Goal: Task Accomplishment & Management: Use online tool/utility

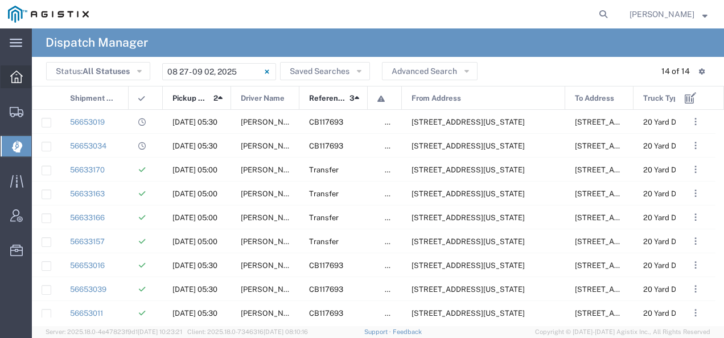
click at [18, 71] on icon at bounding box center [16, 77] width 13 height 13
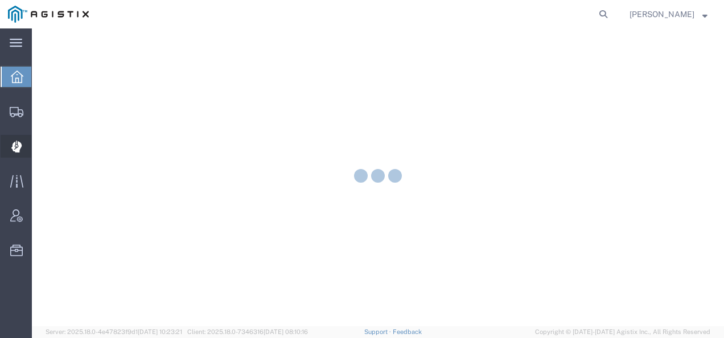
click at [16, 145] on icon at bounding box center [16, 146] width 2 height 2
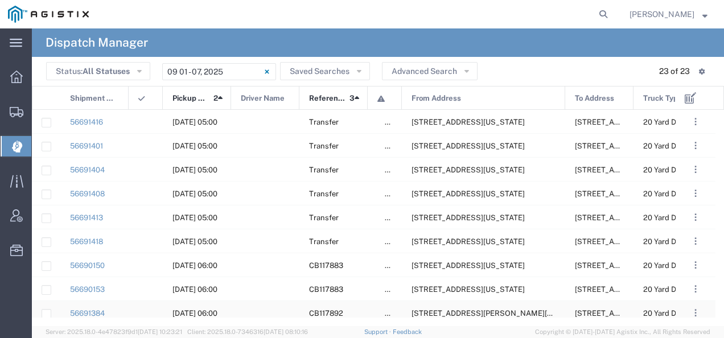
click at [459, 311] on span "[STREET_ADDRESS][PERSON_NAME][US_STATE]" at bounding box center [499, 313] width 175 height 9
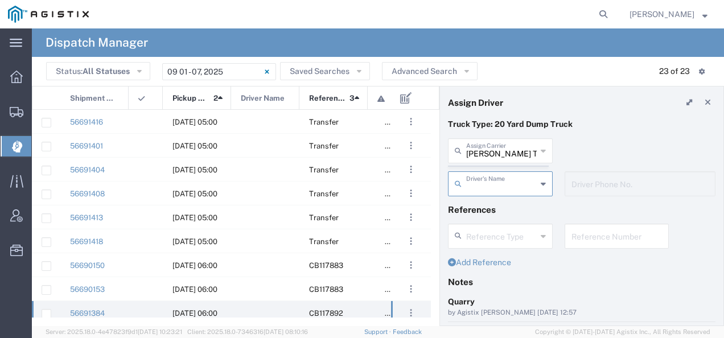
click at [483, 154] on agx-dispatcher-assign-widget "[PERSON_NAME] Tanks Inc Assign [PERSON_NAME] Tanks Inc AC Transportation ACE Tr…" at bounding box center [582, 171] width 268 height 66
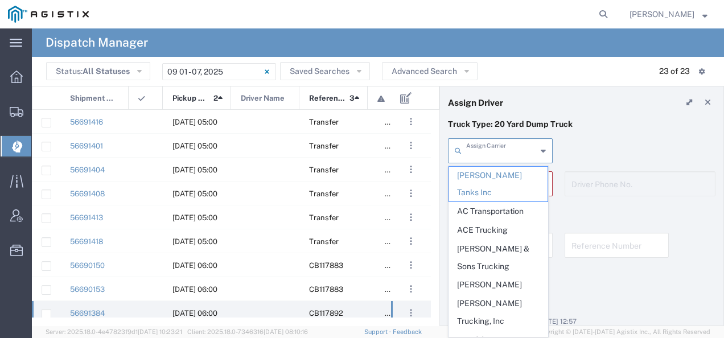
click at [483, 154] on input "text" at bounding box center [501, 150] width 71 height 20
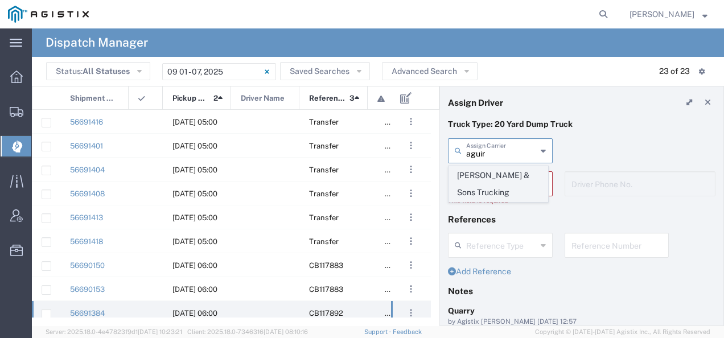
click at [477, 191] on span "[PERSON_NAME] & Sons Trucking" at bounding box center [498, 184] width 99 height 35
type input "[PERSON_NAME] & Sons Trucking"
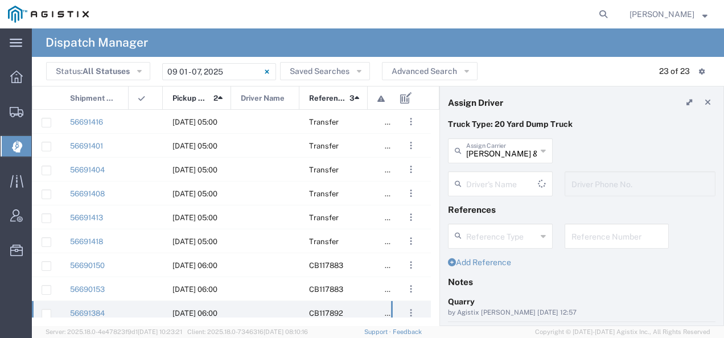
click at [477, 191] on input "text" at bounding box center [502, 183] width 72 height 20
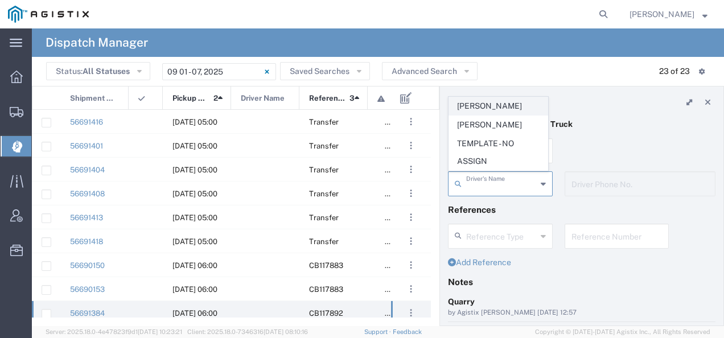
click at [475, 107] on span "[PERSON_NAME]" at bounding box center [498, 106] width 99 height 18
type input "[PERSON_NAME]"
type input "9093499772"
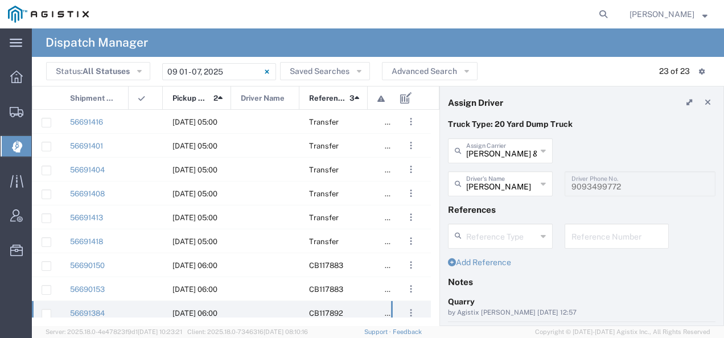
scroll to position [114, 0]
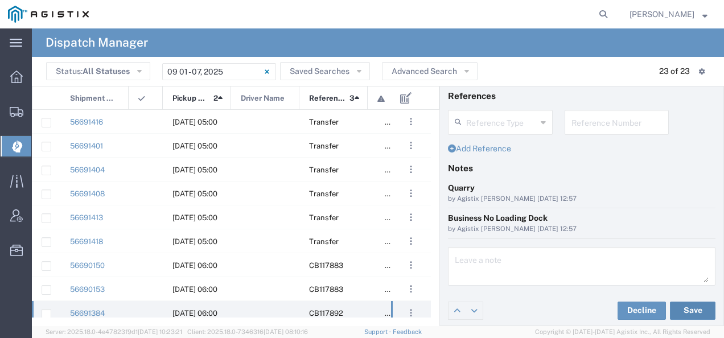
click at [691, 304] on button "Save" at bounding box center [693, 311] width 46 height 18
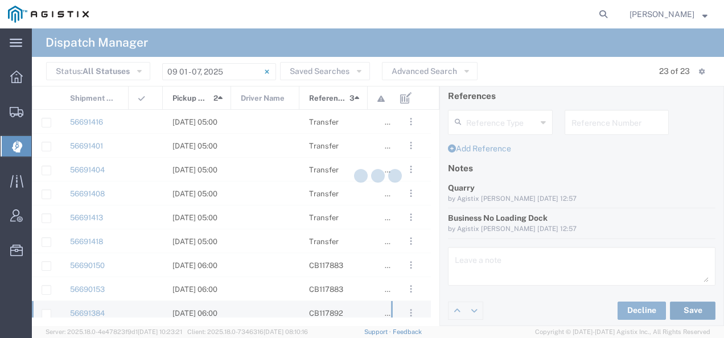
type input "[PERSON_NAME]"
type input "[PERSON_NAME] & Sons Trucking"
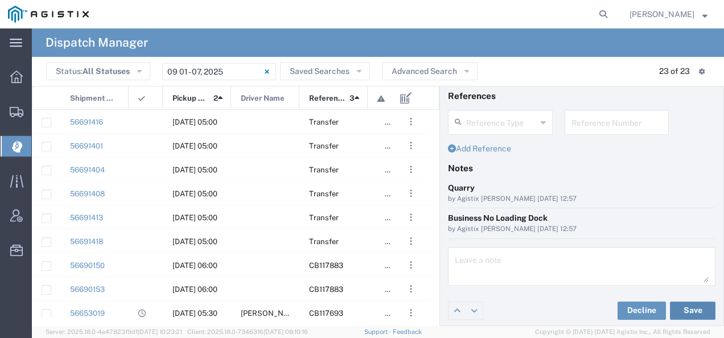
scroll to position [0, 0]
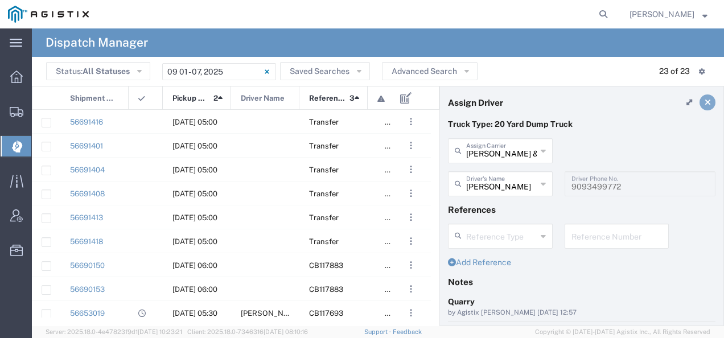
click at [705, 103] on icon at bounding box center [708, 103] width 6 height 8
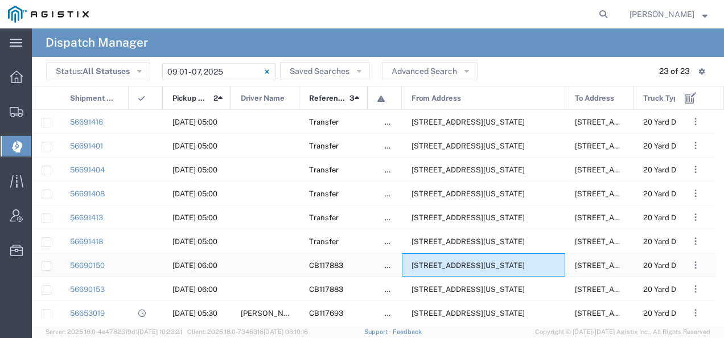
click at [463, 265] on span "[STREET_ADDRESS][US_STATE]" at bounding box center [468, 265] width 113 height 9
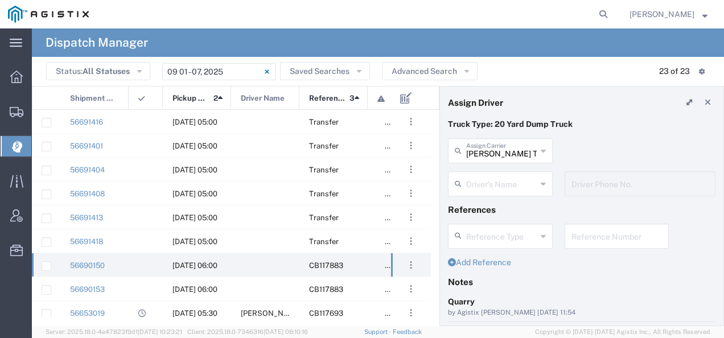
click at [495, 188] on input "text" at bounding box center [501, 183] width 71 height 20
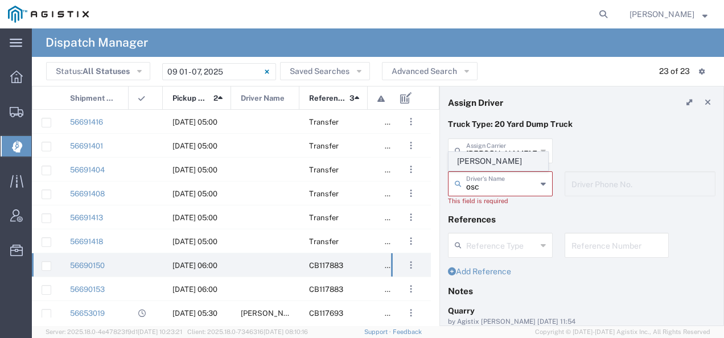
click at [491, 164] on span "[PERSON_NAME]" at bounding box center [498, 162] width 99 height 18
type input "[PERSON_NAME]"
type input "2093004091"
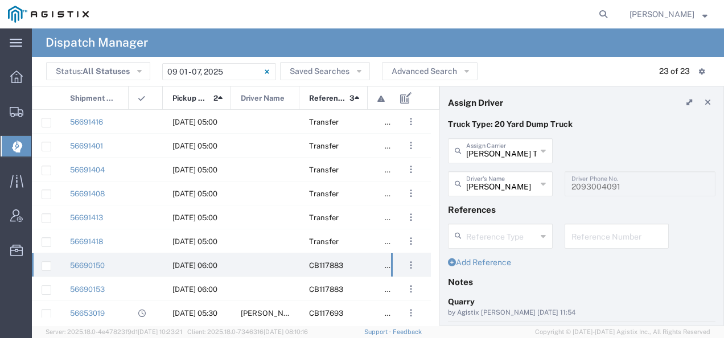
scroll to position [114, 0]
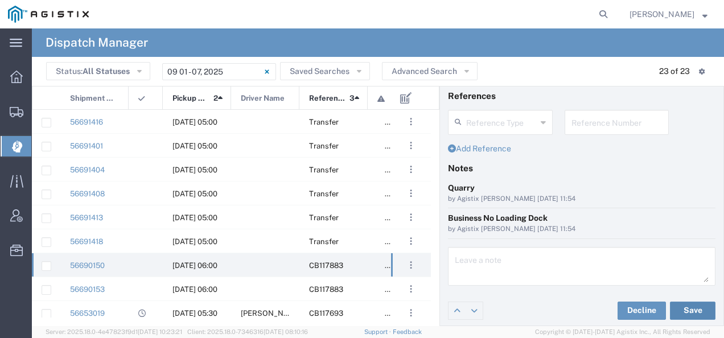
click at [690, 306] on button "Save" at bounding box center [693, 311] width 46 height 18
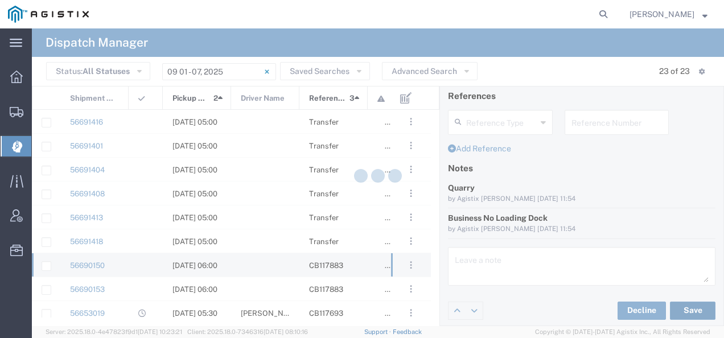
type input "[PERSON_NAME]"
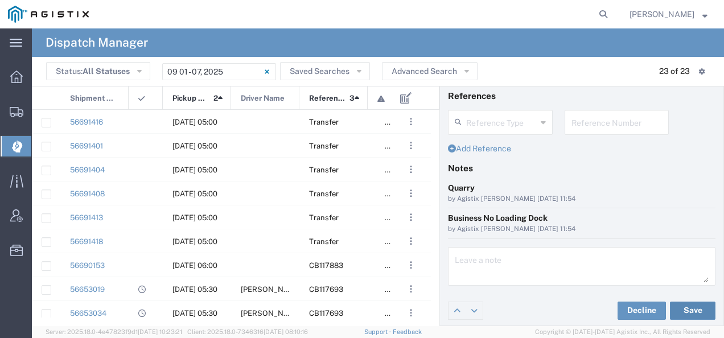
scroll to position [0, 0]
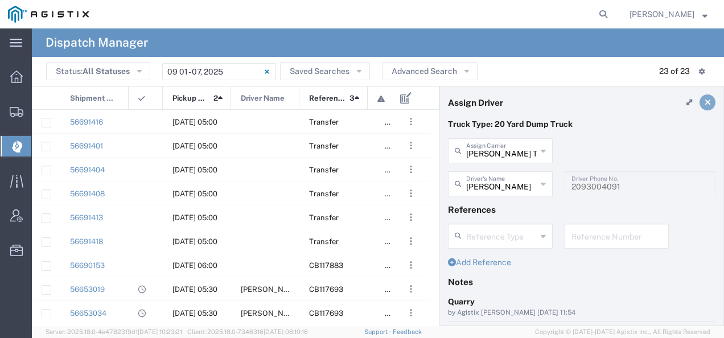
click at [705, 103] on icon at bounding box center [708, 103] width 6 height 8
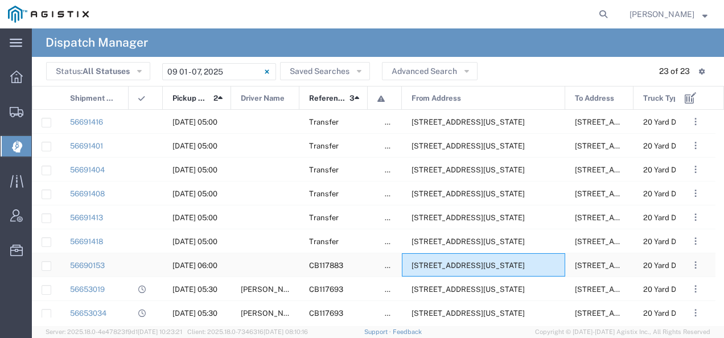
click at [490, 256] on div "[STREET_ADDRESS][US_STATE]" at bounding box center [483, 264] width 163 height 23
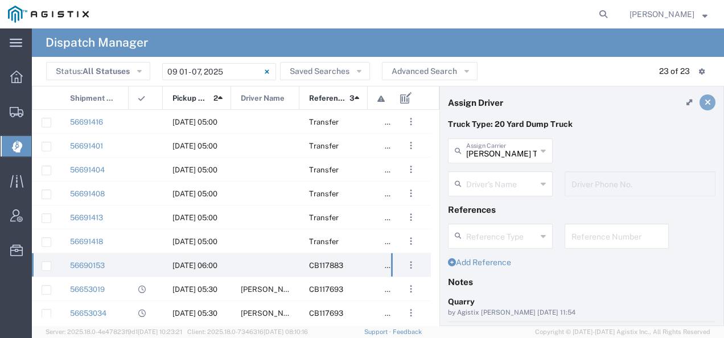
click at [705, 104] on icon at bounding box center [708, 103] width 6 height 8
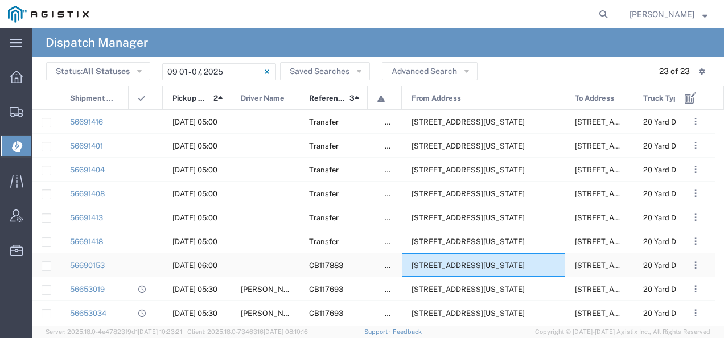
click at [506, 257] on div "[STREET_ADDRESS][US_STATE]" at bounding box center [483, 264] width 163 height 23
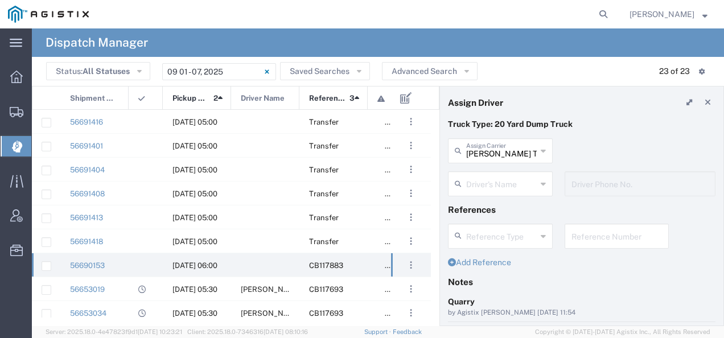
click at [473, 182] on input "text" at bounding box center [501, 183] width 71 height 20
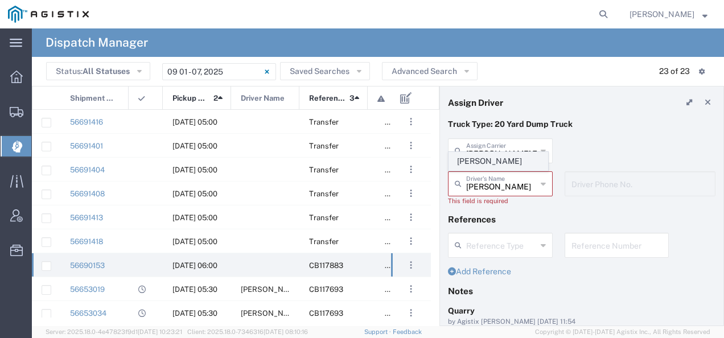
click at [468, 161] on span "[PERSON_NAME]" at bounding box center [498, 162] width 99 height 18
type input "[PERSON_NAME]"
type input "2097079350"
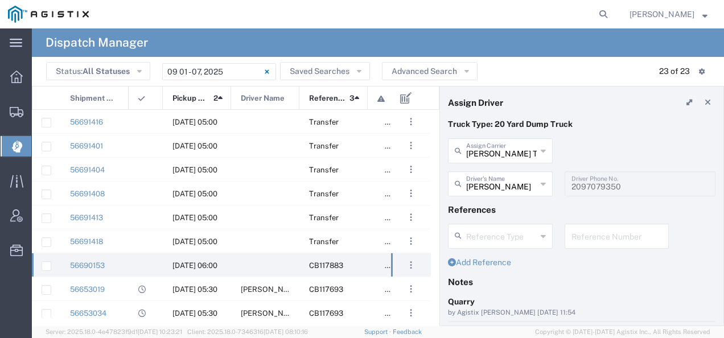
scroll to position [114, 0]
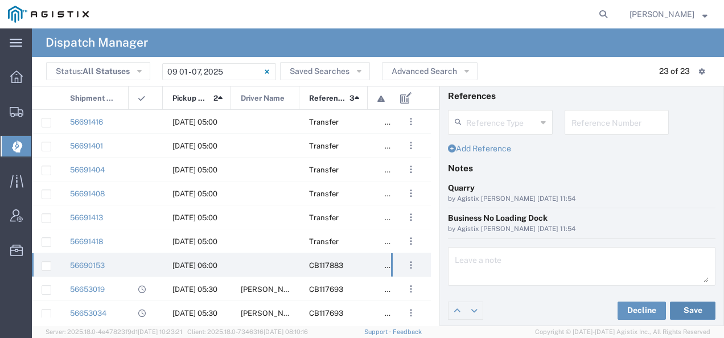
click at [680, 306] on button "Save" at bounding box center [693, 311] width 46 height 18
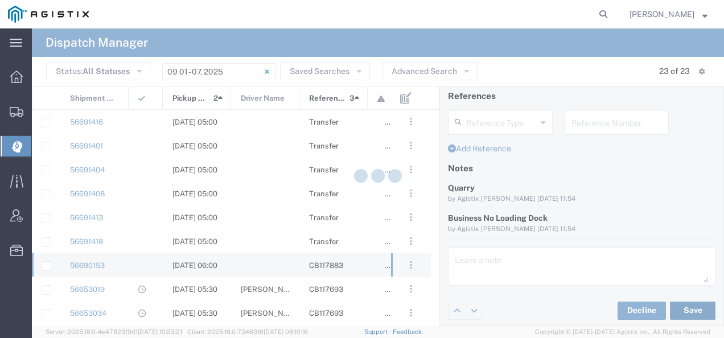
type input "[PERSON_NAME]"
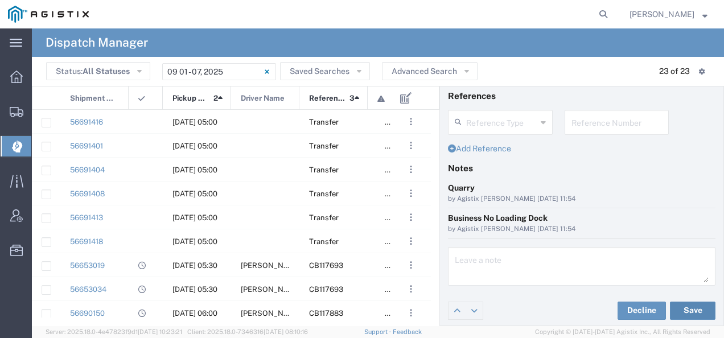
scroll to position [0, 0]
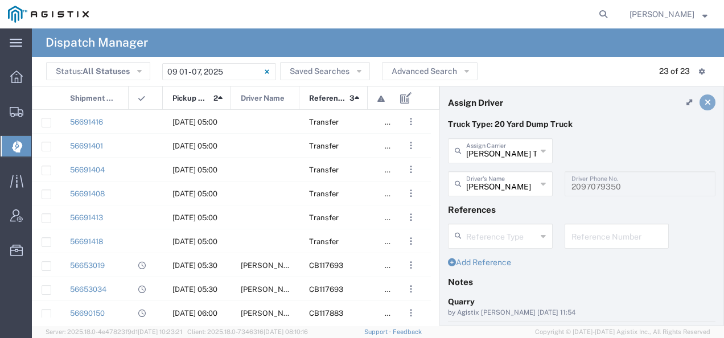
click at [700, 106] on link at bounding box center [708, 103] width 16 height 16
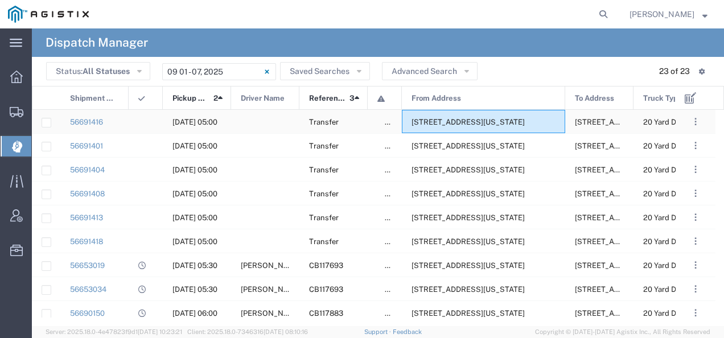
click at [500, 127] on div "[STREET_ADDRESS][US_STATE]" at bounding box center [483, 121] width 163 height 23
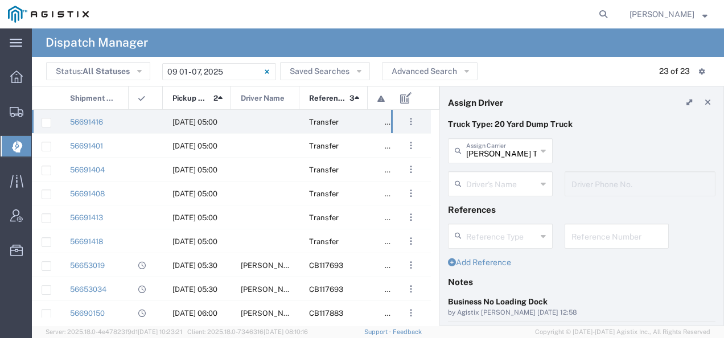
click at [487, 161] on div "[PERSON_NAME] Tanks Inc Assign Carrier" at bounding box center [500, 150] width 105 height 25
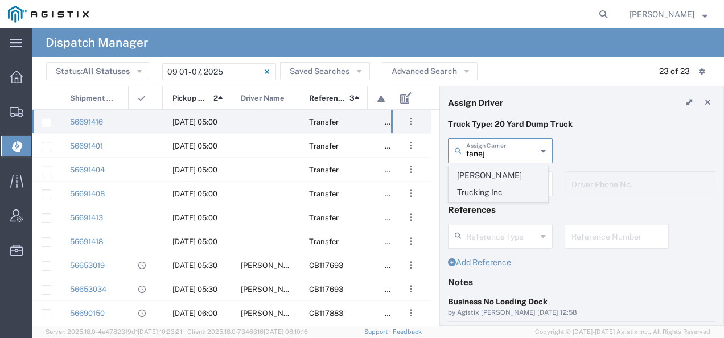
click at [482, 177] on span "[PERSON_NAME] Trucking Inc" at bounding box center [498, 184] width 99 height 35
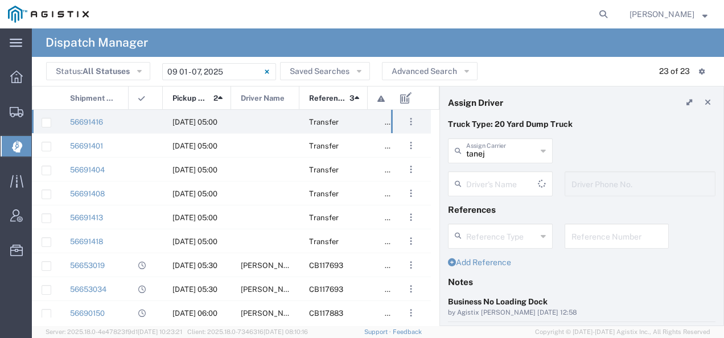
type input "[PERSON_NAME] Trucking Inc"
click at [482, 177] on input "text" at bounding box center [502, 183] width 72 height 20
click at [480, 206] on span "[PERSON_NAME]" at bounding box center [498, 209] width 99 height 18
type input "[PERSON_NAME]"
type input "[PHONE_NUMBER]"
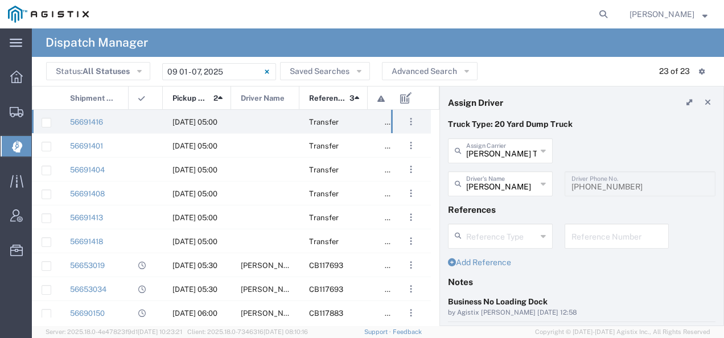
scroll to position [114, 0]
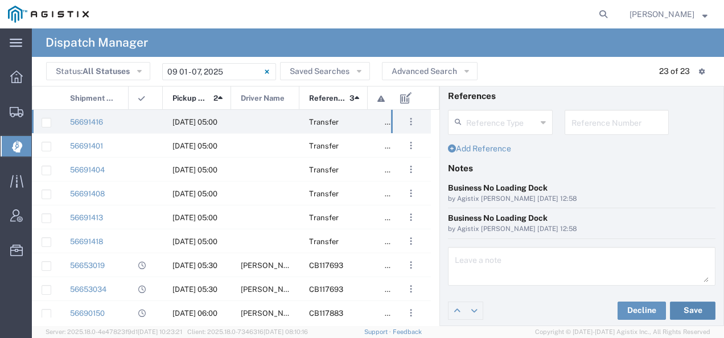
click at [686, 305] on button "Save" at bounding box center [693, 311] width 46 height 18
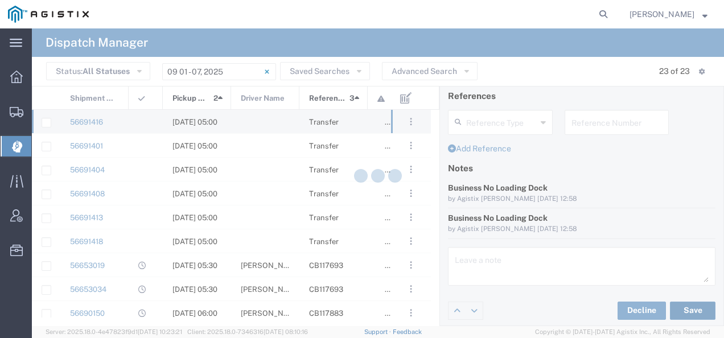
type input "[PERSON_NAME]"
type input "[PERSON_NAME] Trucking Inc"
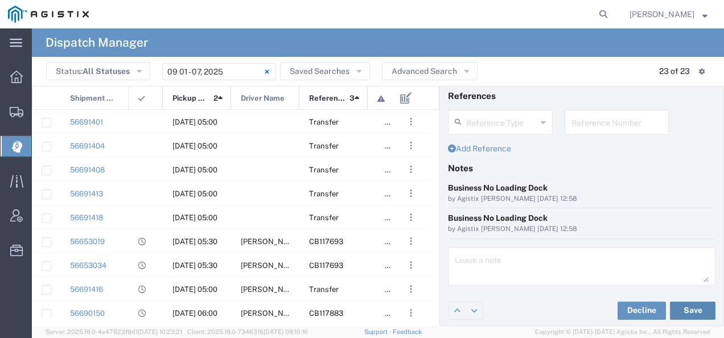
scroll to position [0, 0]
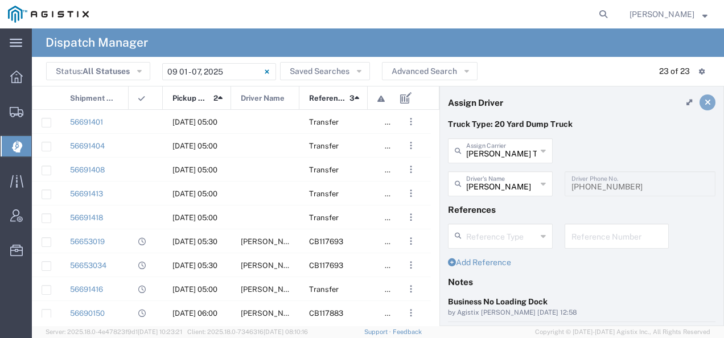
click at [703, 103] on link at bounding box center [708, 103] width 16 height 16
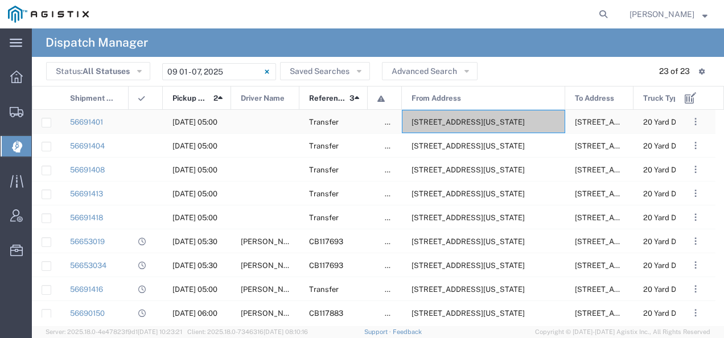
click at [513, 117] on div "[STREET_ADDRESS][US_STATE]" at bounding box center [483, 121] width 163 height 23
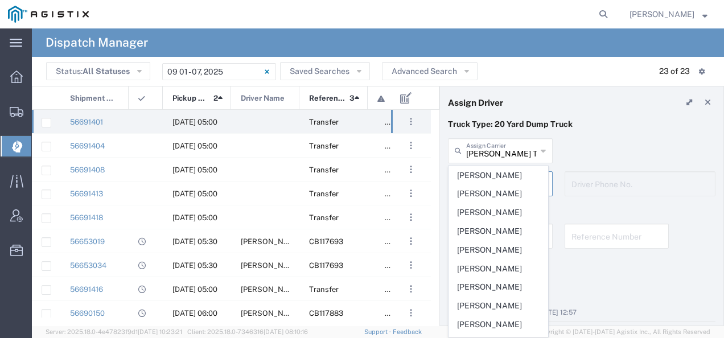
click at [481, 154] on agx-dispatcher-assign-widget "[PERSON_NAME] Tanks Inc Assign [PERSON_NAME] Tanks Inc AC Transportation ACE Tr…" at bounding box center [582, 171] width 268 height 66
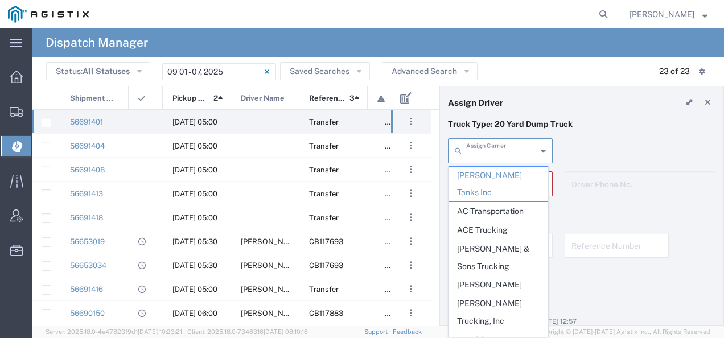
click at [473, 152] on input "text" at bounding box center [501, 150] width 71 height 20
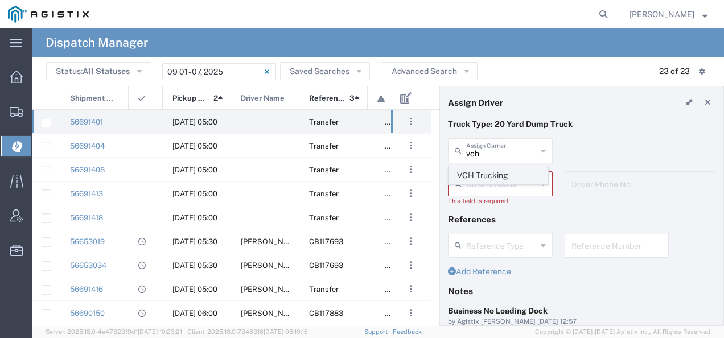
click at [470, 173] on span "VCH Trucking" at bounding box center [498, 176] width 99 height 18
type input "VCH Trucking"
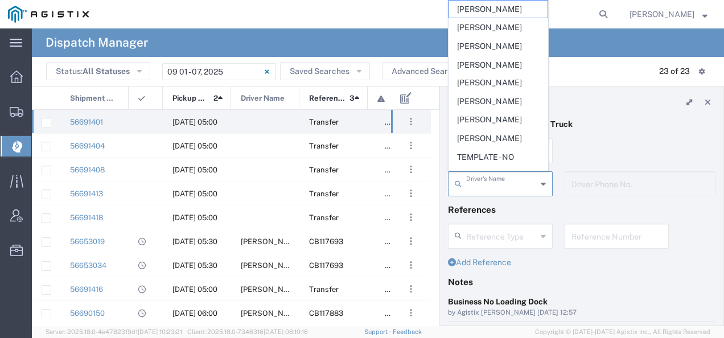
click at [472, 178] on input "text" at bounding box center [501, 183] width 71 height 20
click at [489, 8] on span "[PERSON_NAME]" at bounding box center [498, 10] width 99 height 18
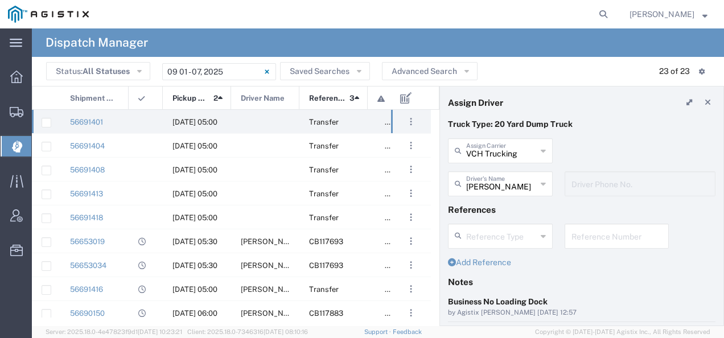
scroll to position [114, 0]
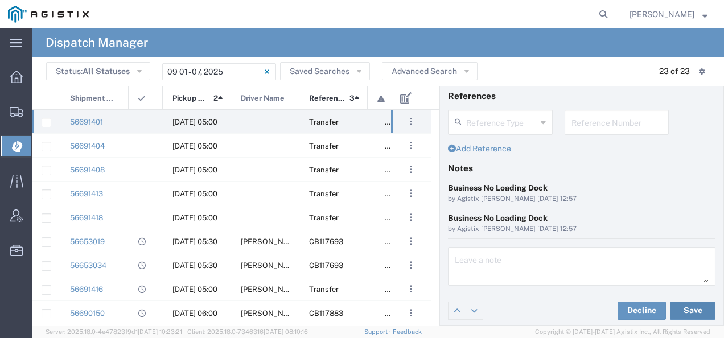
click at [676, 307] on button "Save" at bounding box center [693, 311] width 46 height 18
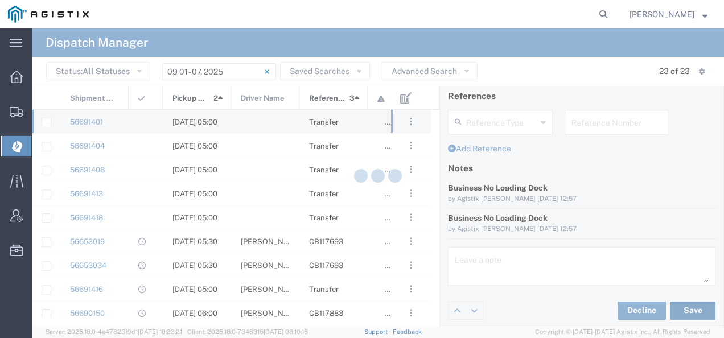
type input "[PERSON_NAME]"
type input "VCH Trucking"
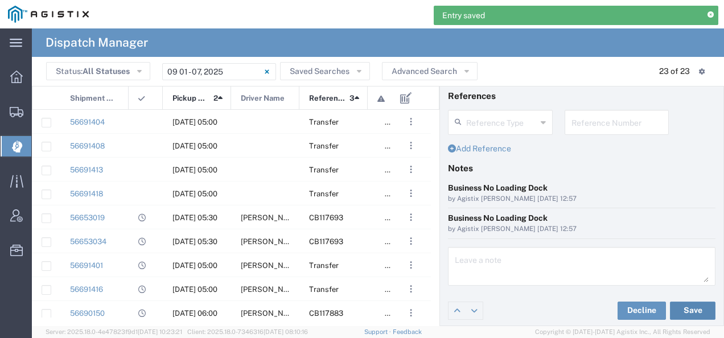
scroll to position [0, 0]
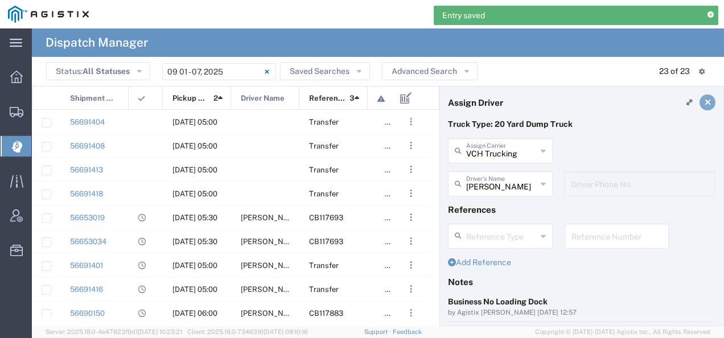
click at [705, 105] on icon at bounding box center [708, 103] width 6 height 8
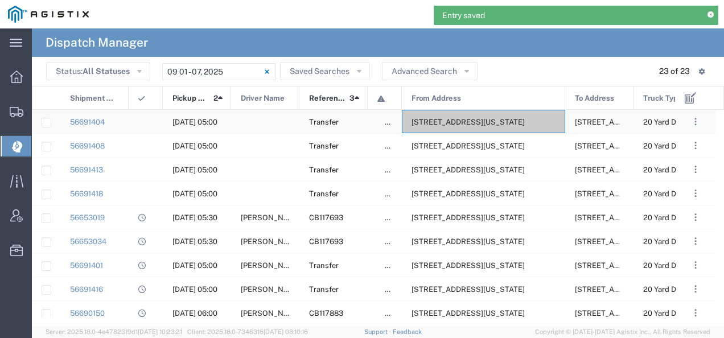
click at [473, 124] on span "[STREET_ADDRESS][US_STATE]" at bounding box center [468, 122] width 113 height 9
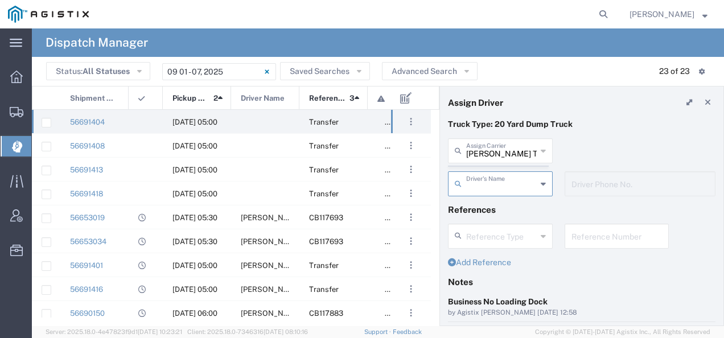
click at [482, 153] on agx-dispatcher-assign-widget "[PERSON_NAME] Tanks Inc Assign [PERSON_NAME] Tanks Inc AC Transportation ACE Tr…" at bounding box center [582, 171] width 268 height 66
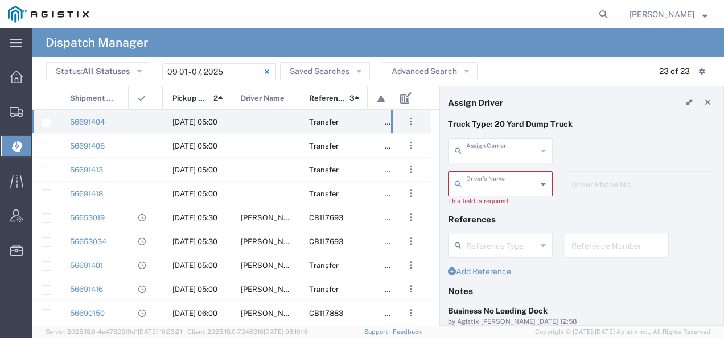
click at [482, 153] on input "text" at bounding box center [501, 150] width 71 height 20
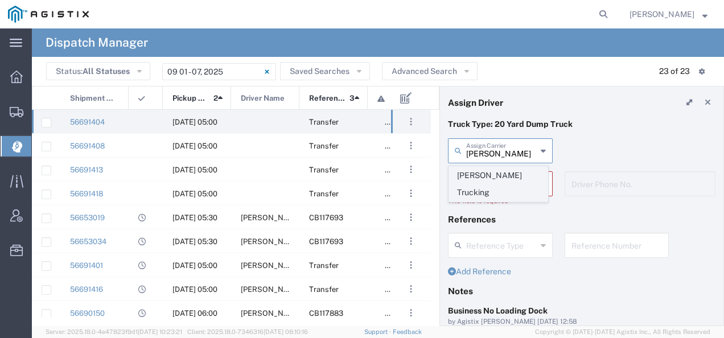
click at [477, 175] on span "[PERSON_NAME] Trucking" at bounding box center [498, 184] width 99 height 35
type input "[PERSON_NAME] Trucking"
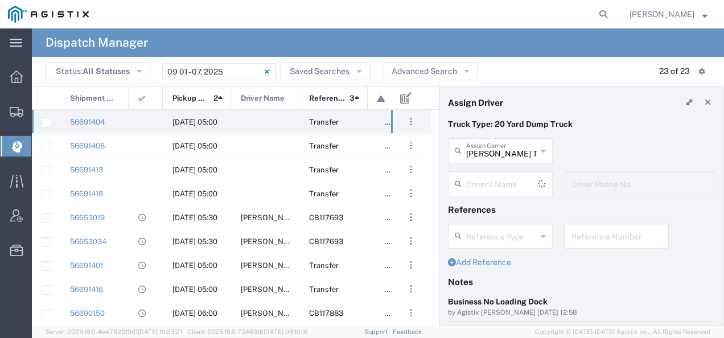
click at [477, 175] on input "text" at bounding box center [502, 183] width 72 height 20
click at [475, 164] on span "[PERSON_NAME]" at bounding box center [498, 162] width 99 height 18
type input "[PERSON_NAME]"
type input "4085954195"
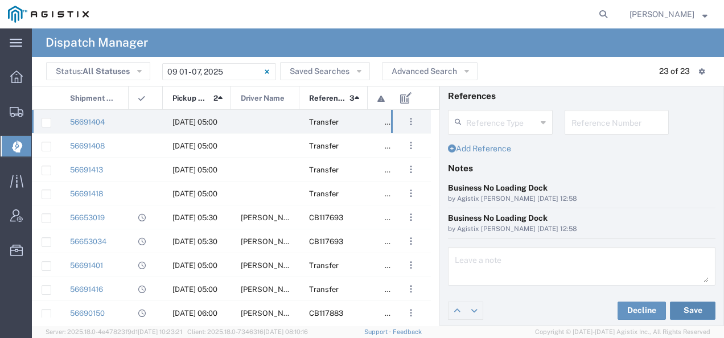
click at [686, 312] on button "Save" at bounding box center [693, 311] width 46 height 18
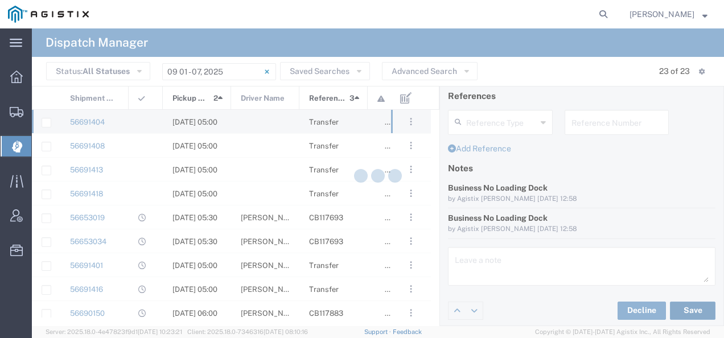
type input "[PERSON_NAME]"
type input "[PERSON_NAME] Trucking"
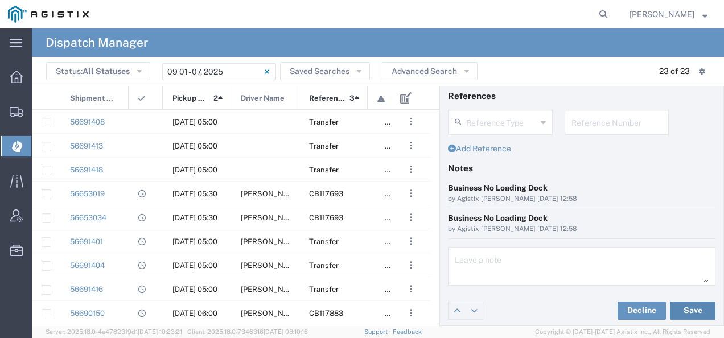
scroll to position [0, 0]
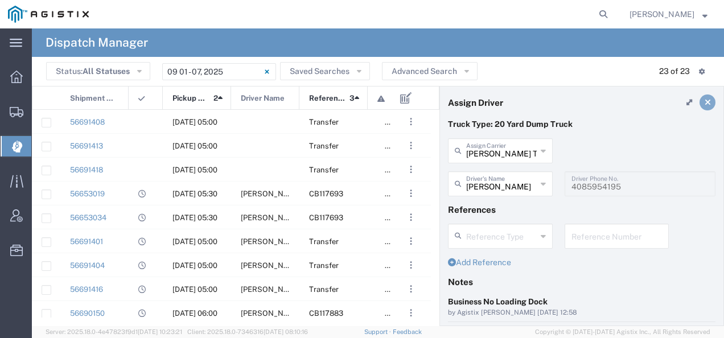
click at [705, 103] on icon at bounding box center [708, 103] width 6 height 8
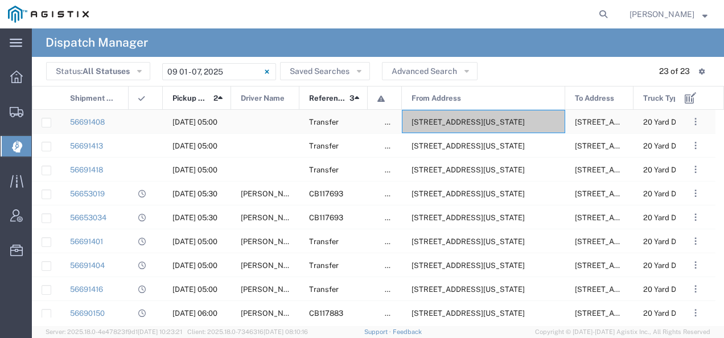
click at [506, 115] on div "[STREET_ADDRESS][US_STATE]" at bounding box center [483, 121] width 163 height 23
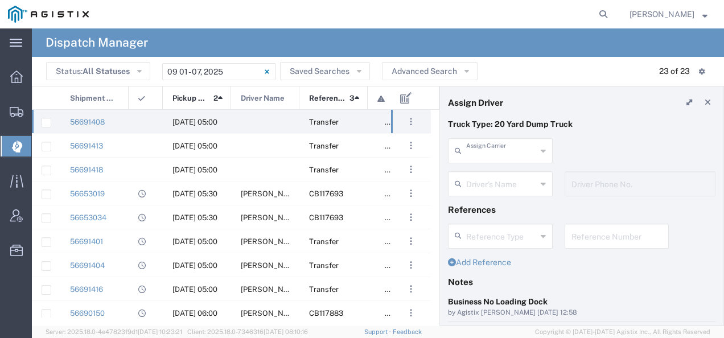
click at [480, 150] on input "text" at bounding box center [501, 150] width 71 height 20
click at [474, 177] on span "[PERSON_NAME] Trucking" at bounding box center [498, 184] width 99 height 35
type input "[PERSON_NAME] Trucking"
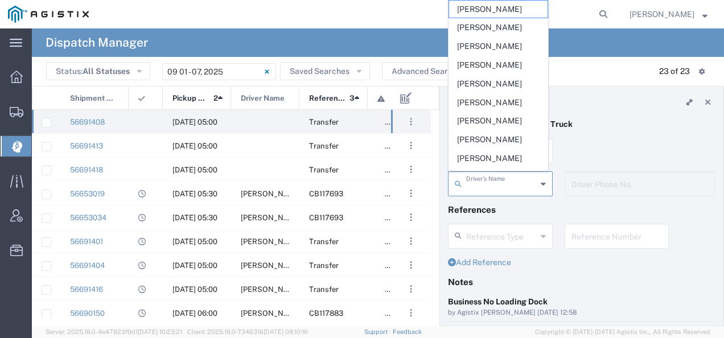
click at [474, 177] on input "text" at bounding box center [501, 183] width 71 height 20
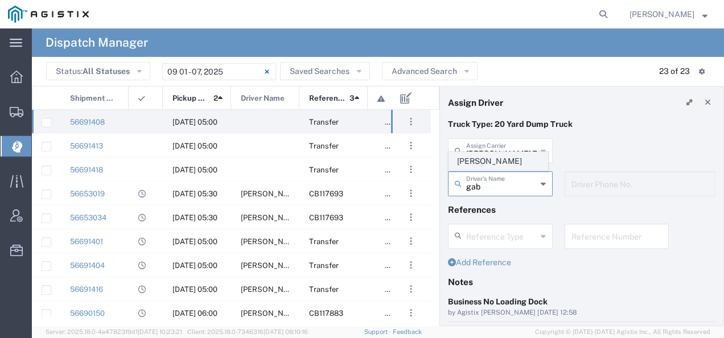
click at [474, 163] on span "[PERSON_NAME]" at bounding box center [498, 162] width 99 height 18
type input "[PERSON_NAME]"
type input "8312884954"
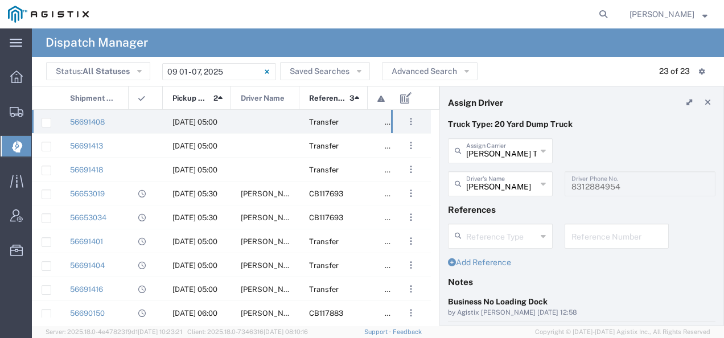
scroll to position [114, 0]
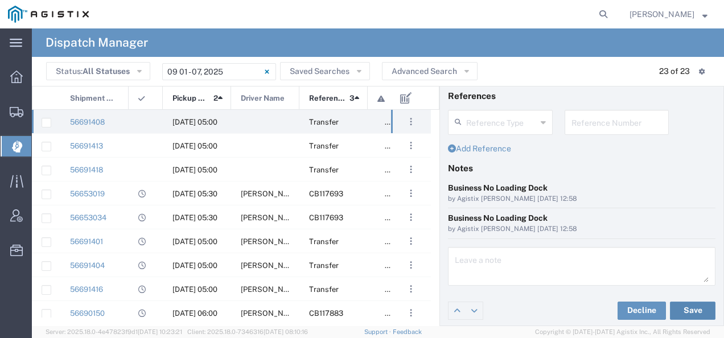
click at [693, 309] on button "Save" at bounding box center [693, 311] width 46 height 18
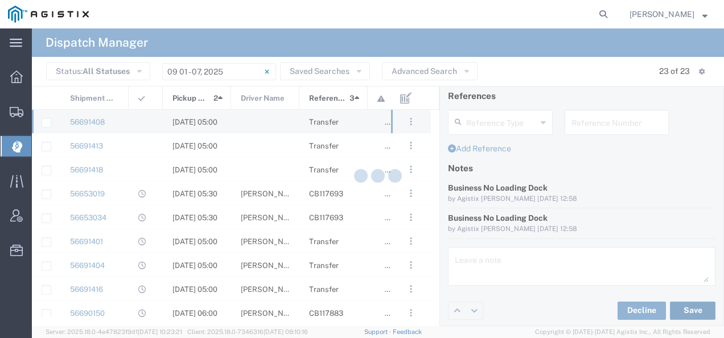
type input "[PERSON_NAME]"
type input "[PERSON_NAME] Trucking"
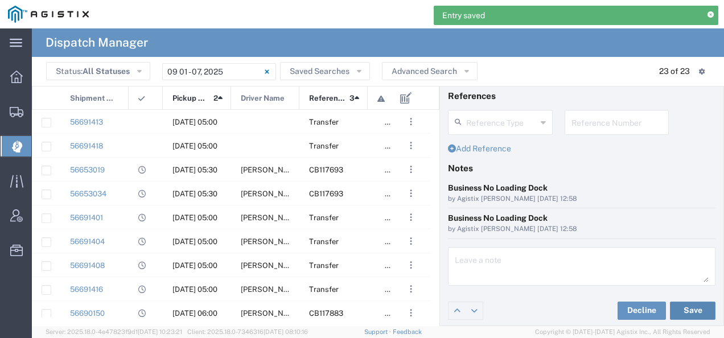
scroll to position [0, 0]
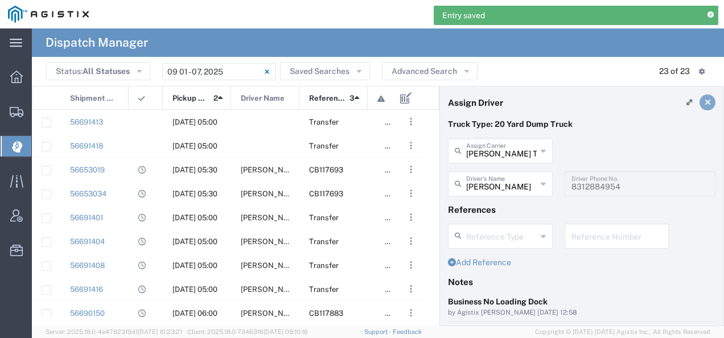
click at [705, 103] on icon at bounding box center [708, 103] width 6 height 8
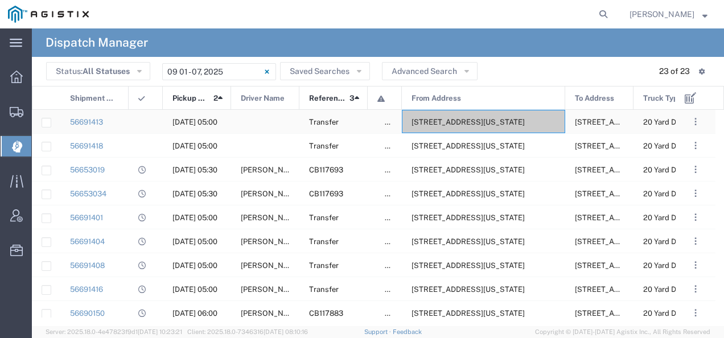
click at [487, 124] on span "[STREET_ADDRESS][US_STATE]" at bounding box center [468, 122] width 113 height 9
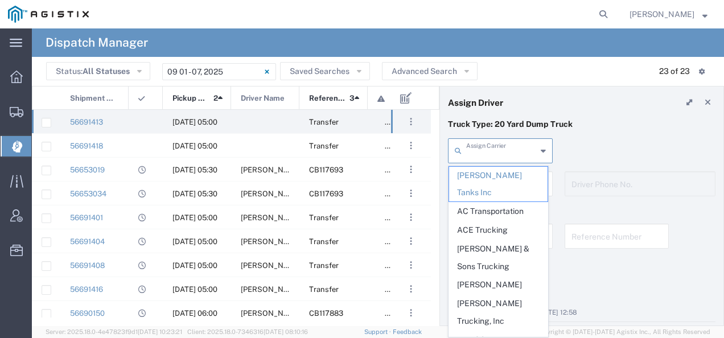
click at [472, 153] on input "text" at bounding box center [501, 150] width 71 height 20
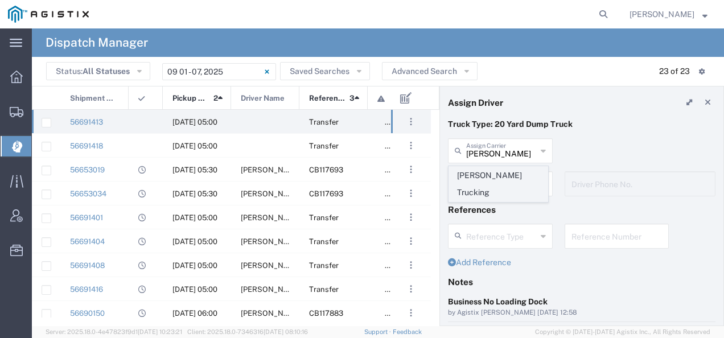
click at [472, 172] on span "[PERSON_NAME] Trucking" at bounding box center [498, 184] width 99 height 35
type input "[PERSON_NAME] Trucking"
click at [476, 185] on input "text" at bounding box center [501, 183] width 71 height 20
click at [473, 166] on span "[PERSON_NAME]" at bounding box center [498, 162] width 99 height 18
type input "[PERSON_NAME]"
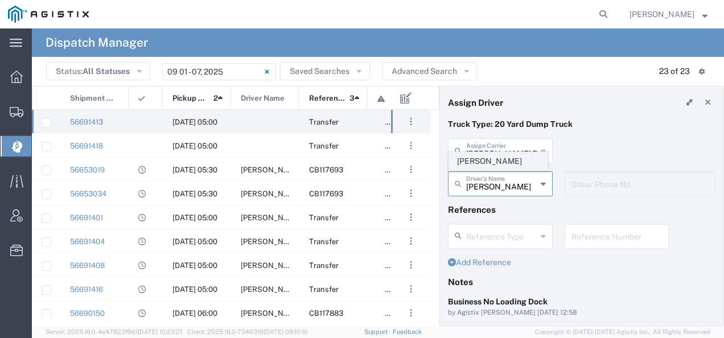
type input "4084380716"
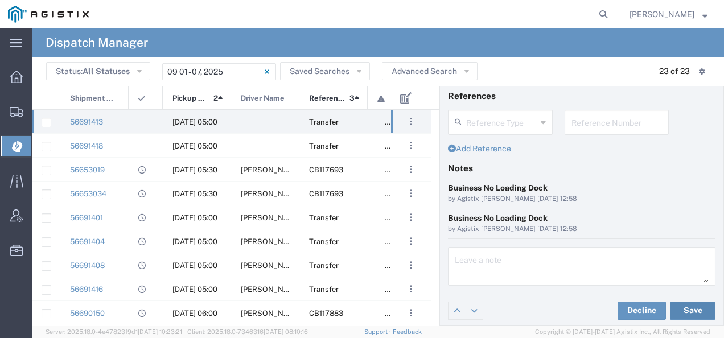
click at [679, 309] on button "Save" at bounding box center [693, 311] width 46 height 18
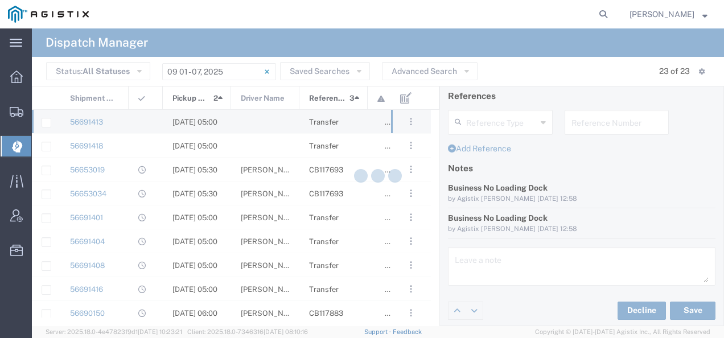
type input "[PERSON_NAME]"
type input "[PERSON_NAME] Trucking"
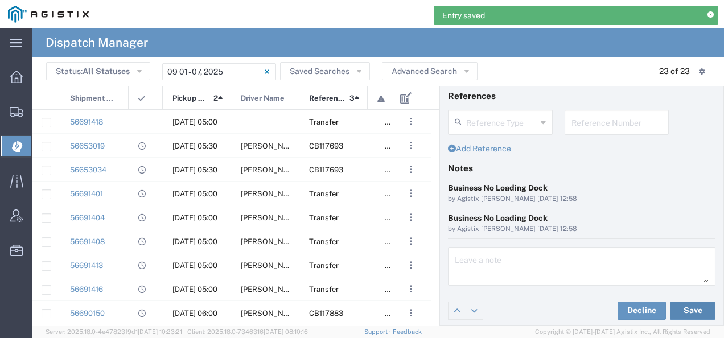
scroll to position [0, 0]
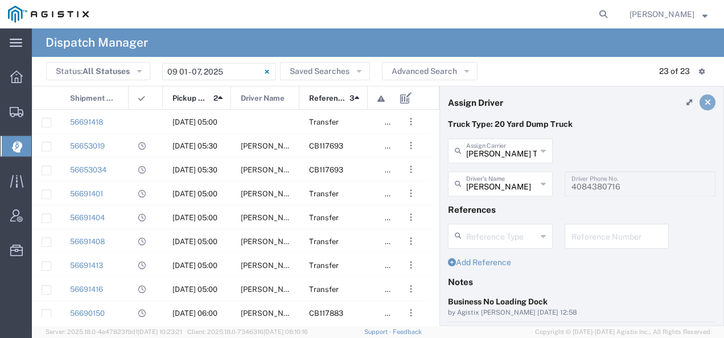
click at [705, 102] on icon at bounding box center [708, 103] width 6 height 8
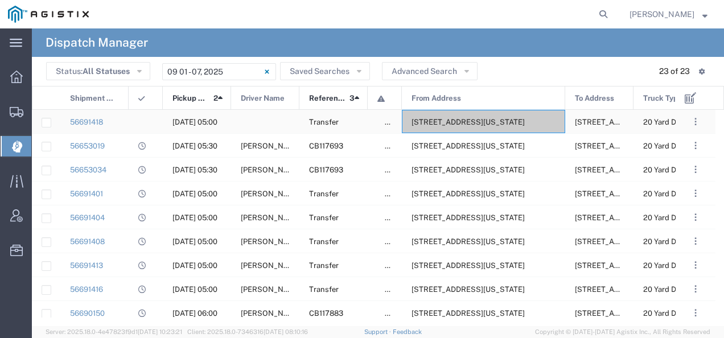
click at [433, 128] on div "[STREET_ADDRESS][US_STATE]" at bounding box center [483, 121] width 163 height 23
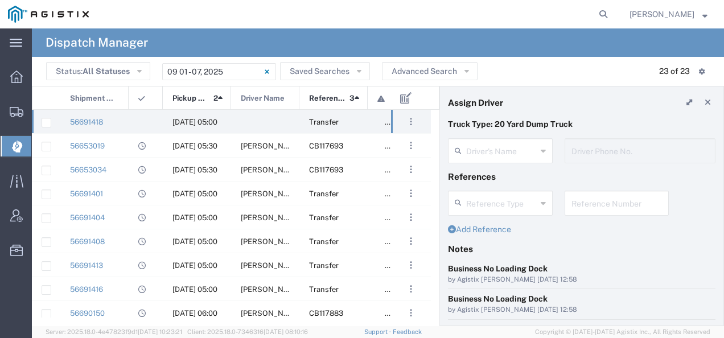
click at [467, 151] on agx-dispatcher-assign-widget "Driver's Name Driver Phone No." at bounding box center [582, 154] width 268 height 33
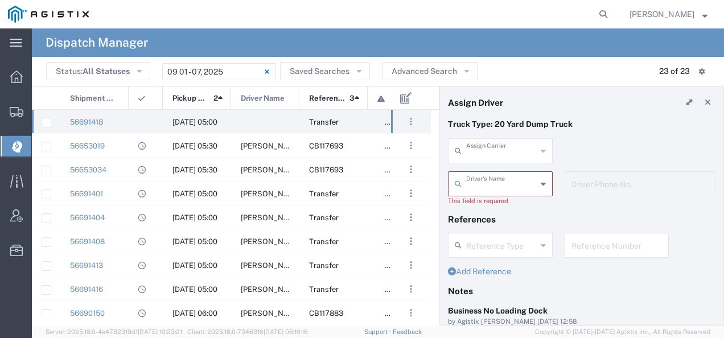
click at [468, 151] on input "text" at bounding box center [501, 150] width 71 height 20
click at [472, 171] on span "SLA Trucking" at bounding box center [498, 176] width 99 height 18
type input "SLA Trucking"
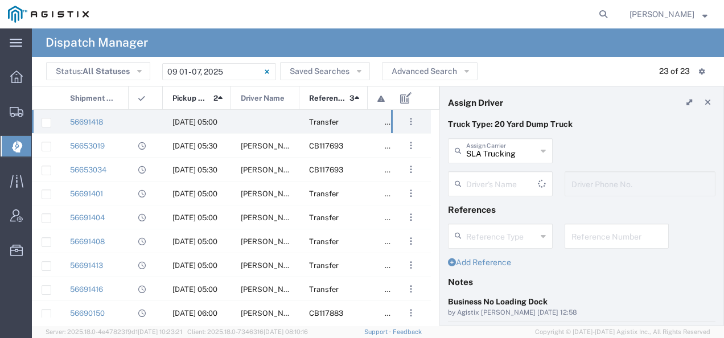
click at [472, 172] on div "Driver's Name" at bounding box center [500, 183] width 105 height 25
click at [472, 207] on span "[PERSON_NAME]" at bounding box center [498, 209] width 99 height 18
type input "[PERSON_NAME]"
type input "5628337907"
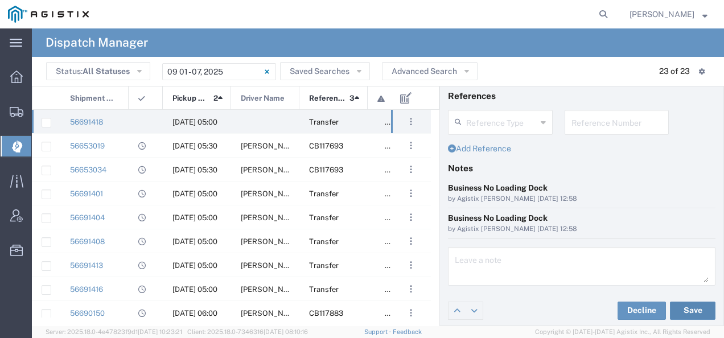
click at [678, 309] on button "Save" at bounding box center [693, 311] width 46 height 18
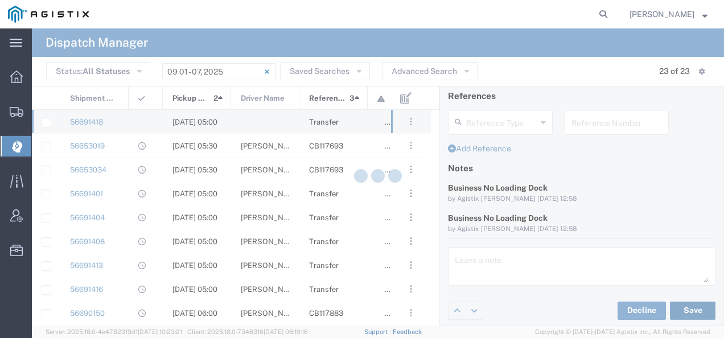
type input "[PERSON_NAME]"
type input "SLA Trucking"
